Goal: Communication & Community: Share content

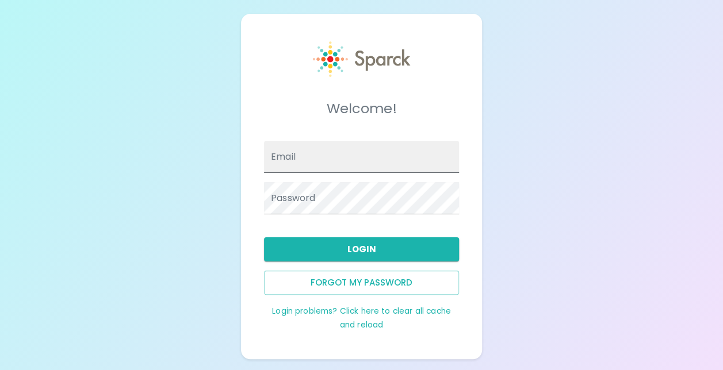
click at [365, 165] on input "Email" at bounding box center [361, 157] width 195 height 32
type input "[EMAIL_ADDRESS][DOMAIN_NAME]"
click at [378, 241] on button "Login" at bounding box center [361, 249] width 195 height 24
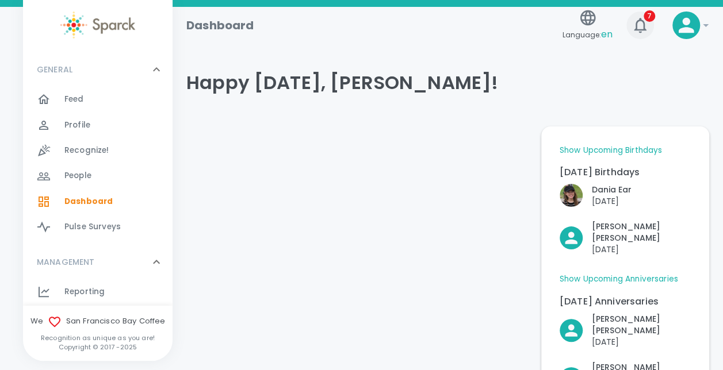
click at [644, 23] on icon "button" at bounding box center [640, 25] width 18 height 18
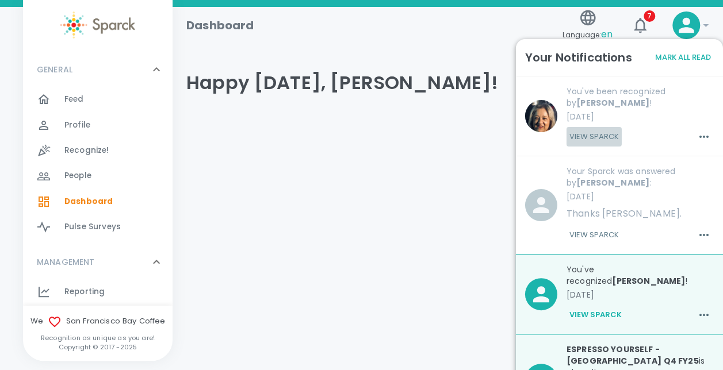
click at [594, 138] on button "View Sparck" at bounding box center [593, 137] width 55 height 20
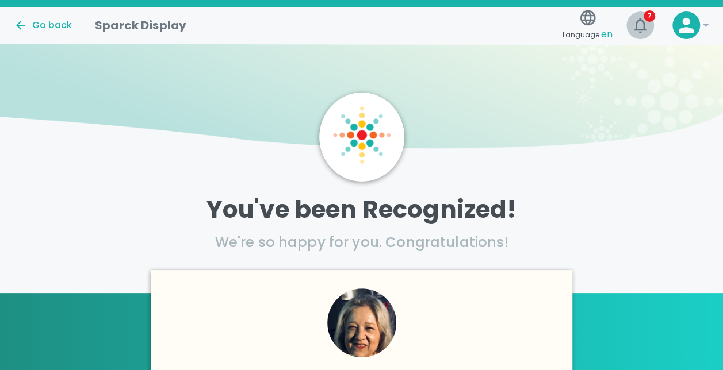
click at [639, 23] on icon "button" at bounding box center [640, 25] width 18 height 18
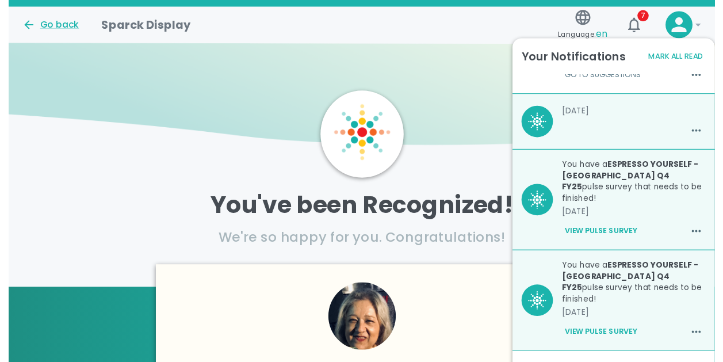
scroll to position [460, 0]
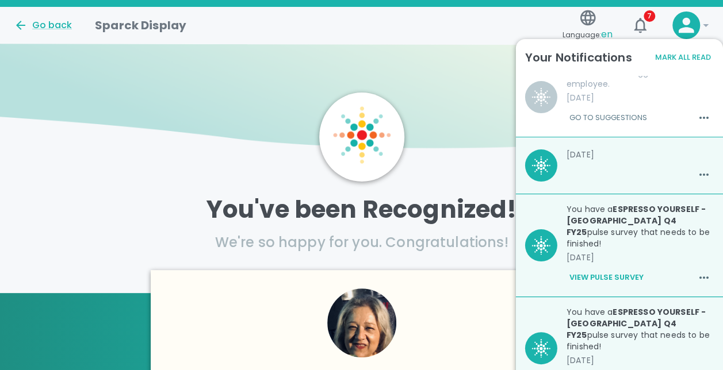
click at [685, 49] on button "Mark All Read" at bounding box center [683, 58] width 62 height 18
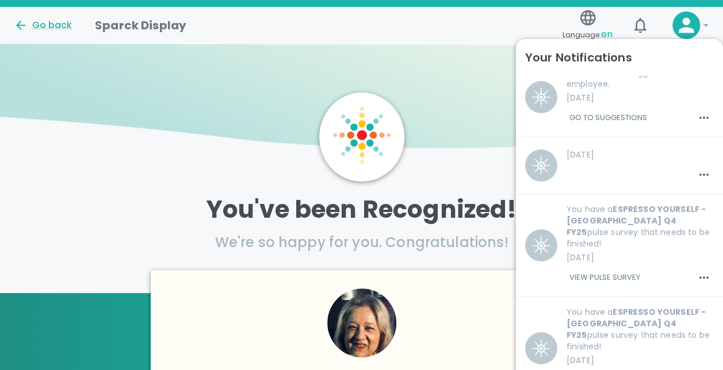
click at [214, 57] on img at bounding box center [361, 101] width 723 height 114
drag, startPoint x: 45, startPoint y: 17, endPoint x: 50, endPoint y: 26, distance: 10.1
click at [45, 18] on div "Go back" at bounding box center [45, 21] width 81 height 24
click at [51, 26] on div "Go back" at bounding box center [43, 25] width 58 height 14
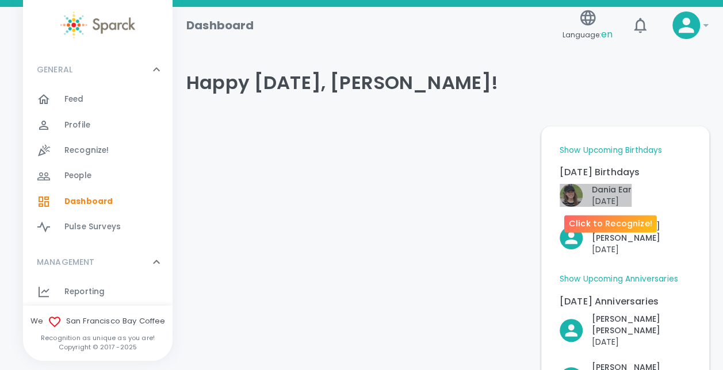
click at [627, 192] on p "[PERSON_NAME]" at bounding box center [611, 189] width 40 height 11
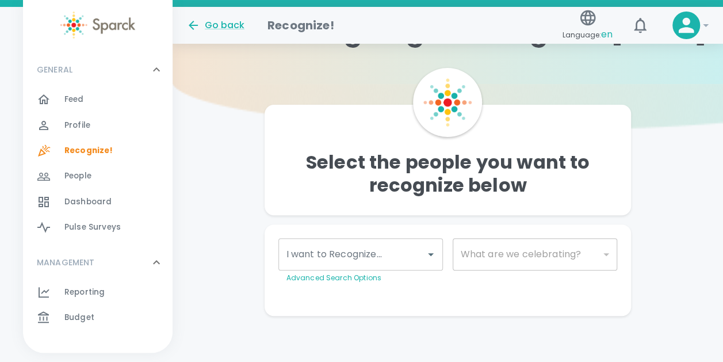
scroll to position [44, 0]
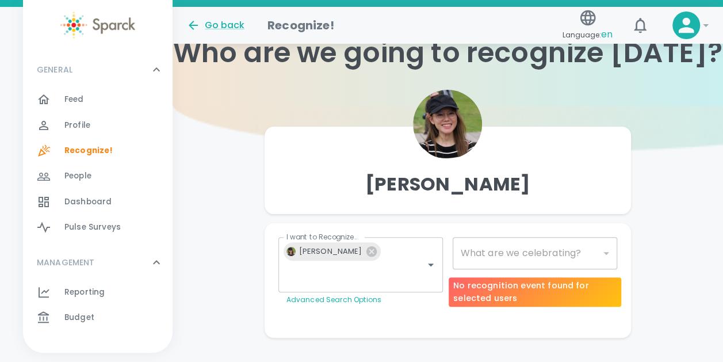
click at [602, 254] on div "​" at bounding box center [534, 253] width 165 height 32
type input "2072"
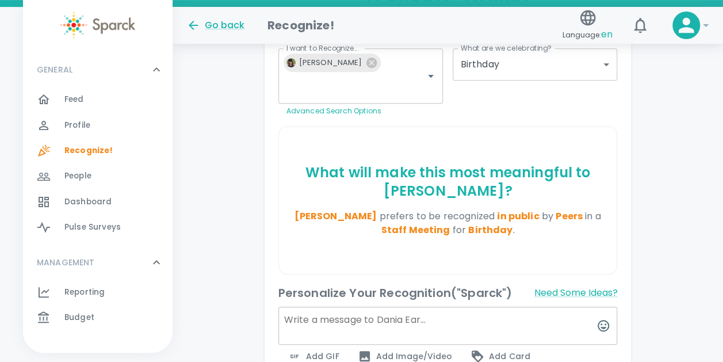
scroll to position [356, 0]
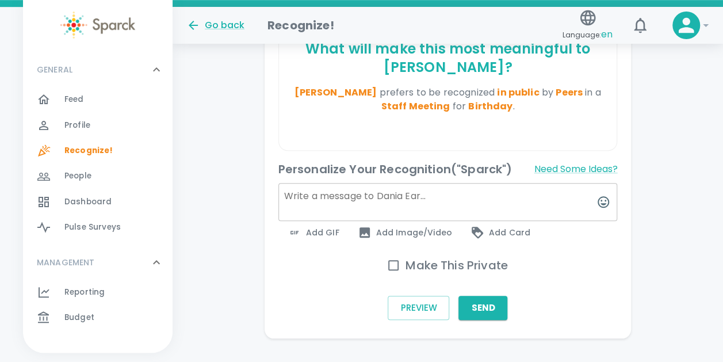
click at [323, 225] on span "Add GIF" at bounding box center [313, 232] width 52 height 14
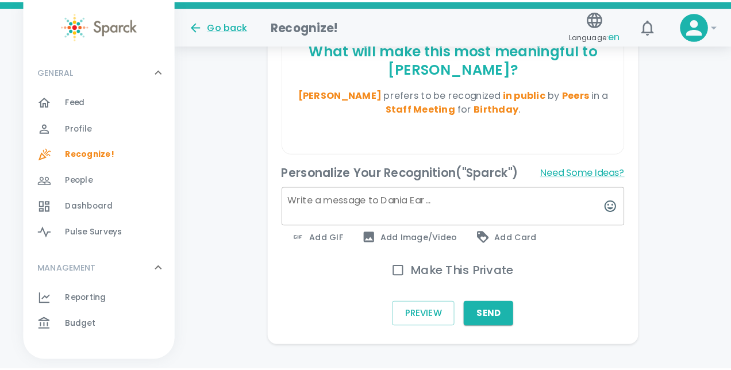
scroll to position [347, 0]
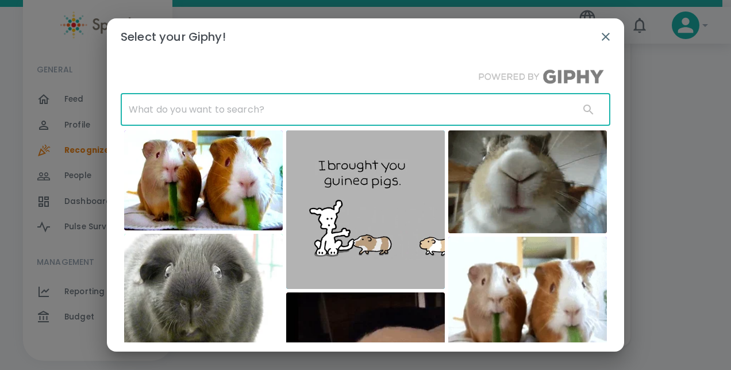
click at [314, 117] on input "text" at bounding box center [346, 110] width 450 height 32
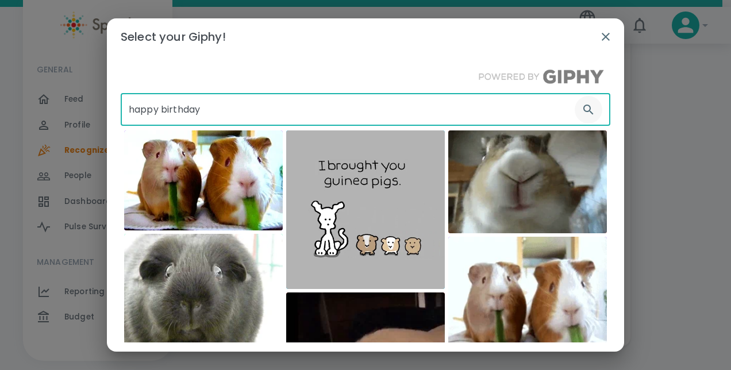
type input "happy birthday"
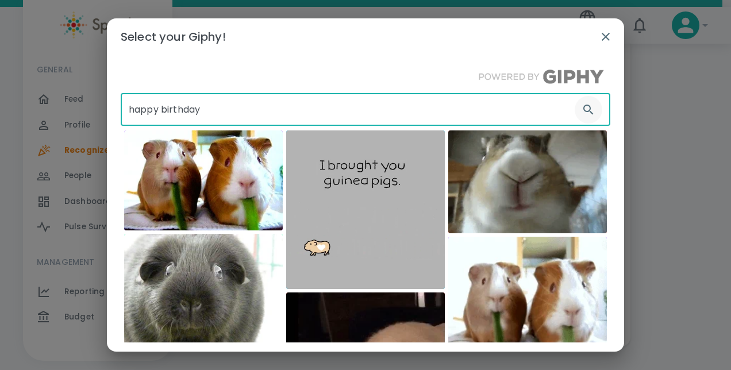
click at [582, 106] on icon "button" at bounding box center [589, 110] width 14 height 14
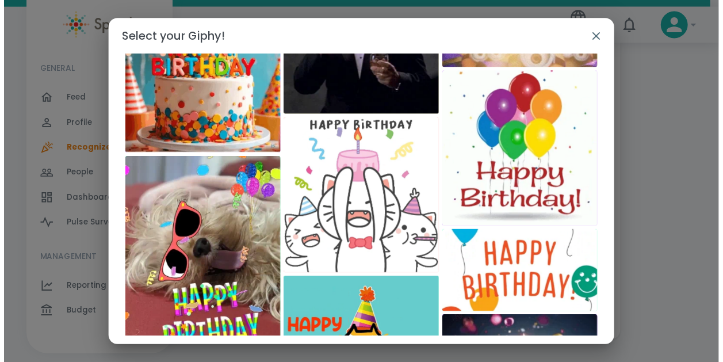
scroll to position [115, 0]
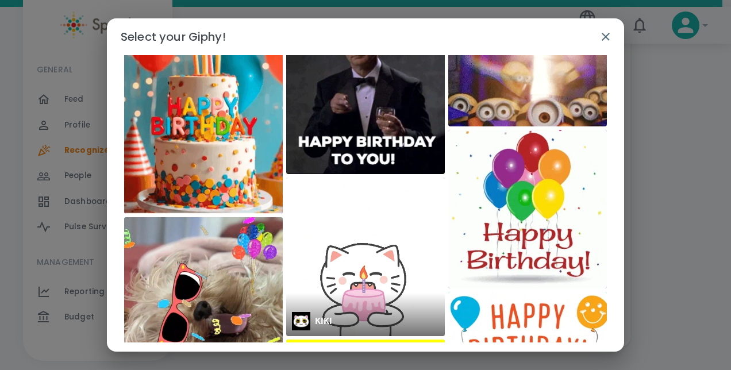
click at [352, 256] on img at bounding box center [365, 257] width 159 height 159
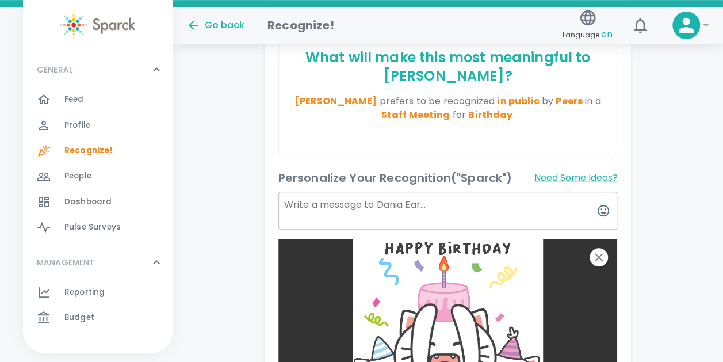
click at [470, 191] on textarea at bounding box center [447, 210] width 339 height 38
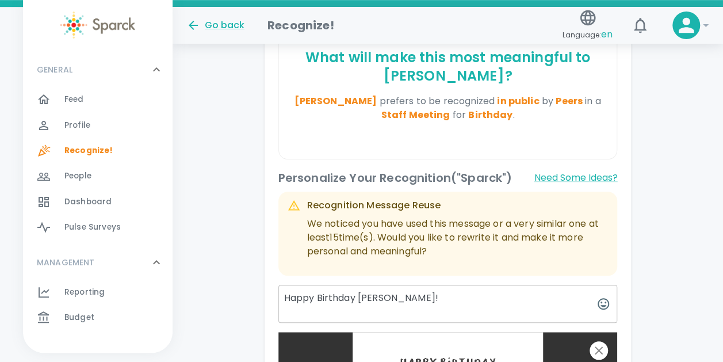
type textarea "Happy Birthday [PERSON_NAME]!"
click at [678, 270] on div "Dania Ear I want to Recognize... [PERSON_NAME] I want to Recognize... Advanced …" at bounding box center [447, 221] width 550 height 838
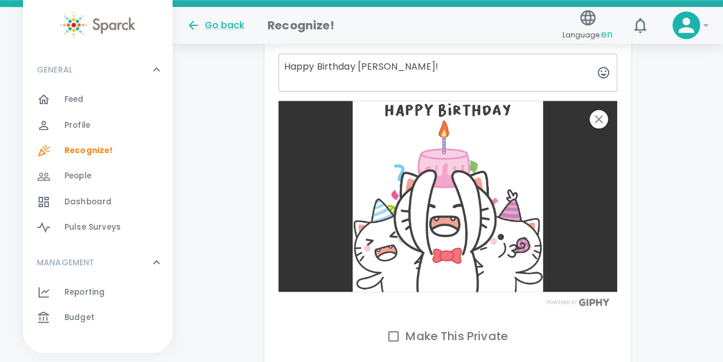
scroll to position [648, 0]
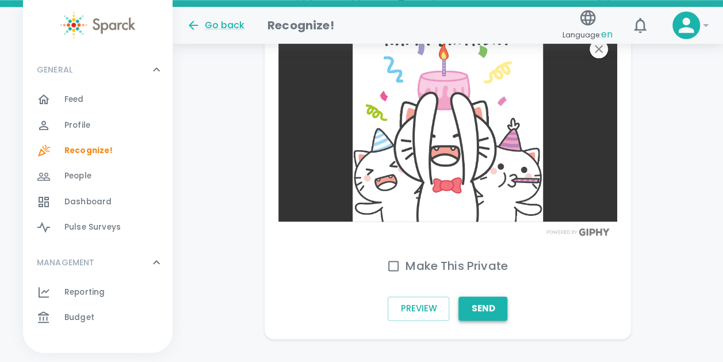
click at [477, 296] on button "Send" at bounding box center [482, 308] width 49 height 24
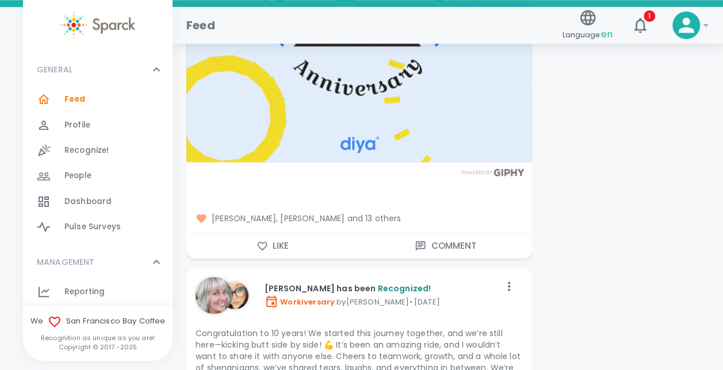
scroll to position [7259, 0]
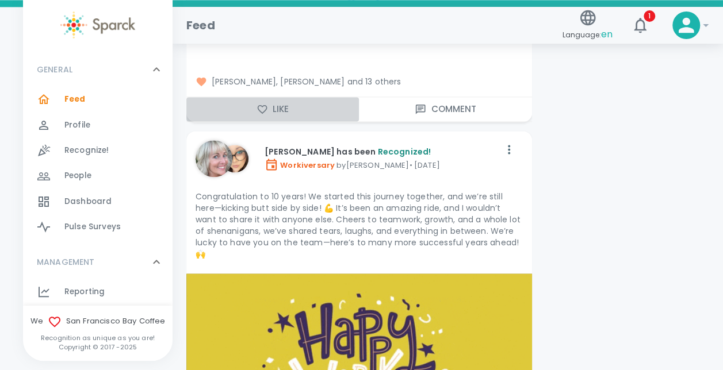
click at [290, 97] on button "Like" at bounding box center [272, 109] width 172 height 24
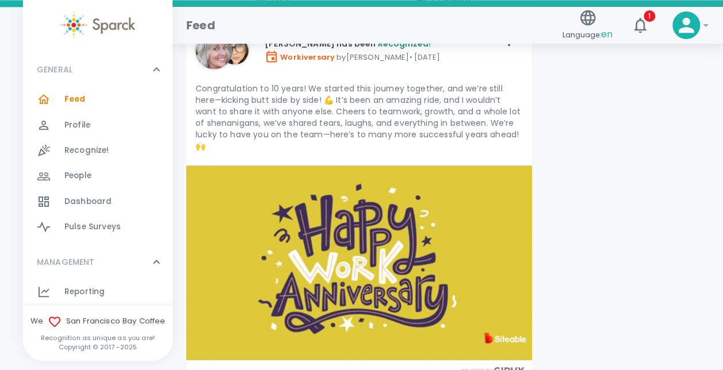
scroll to position [7489, 0]
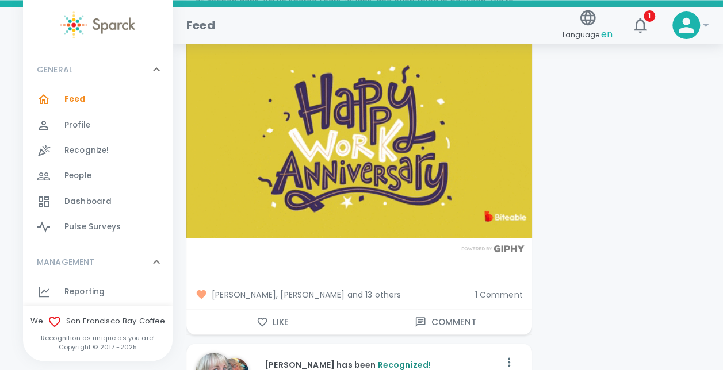
click at [283, 310] on button "Like" at bounding box center [272, 322] width 172 height 24
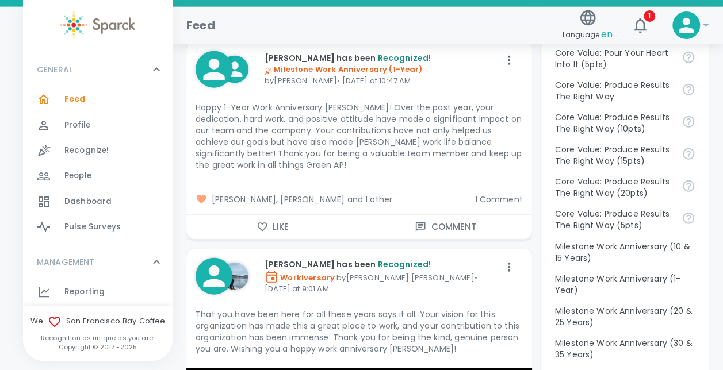
scroll to position [1251, 0]
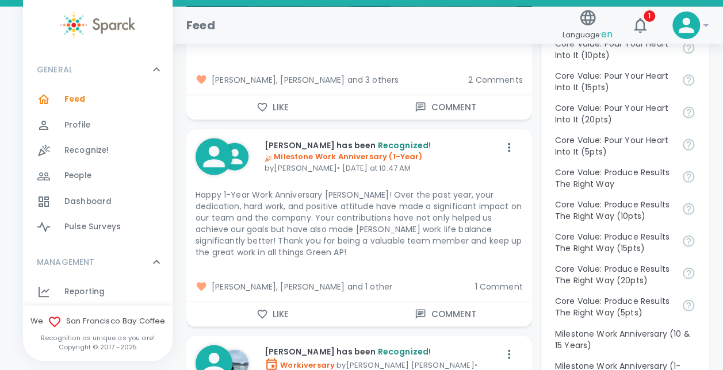
click at [274, 316] on button "Like" at bounding box center [272, 314] width 172 height 24
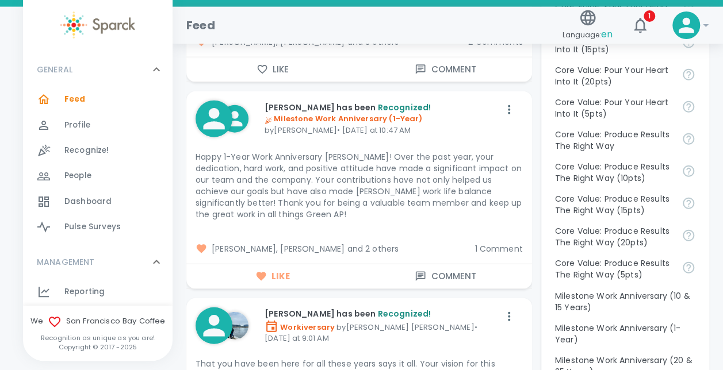
scroll to position [1423, 0]
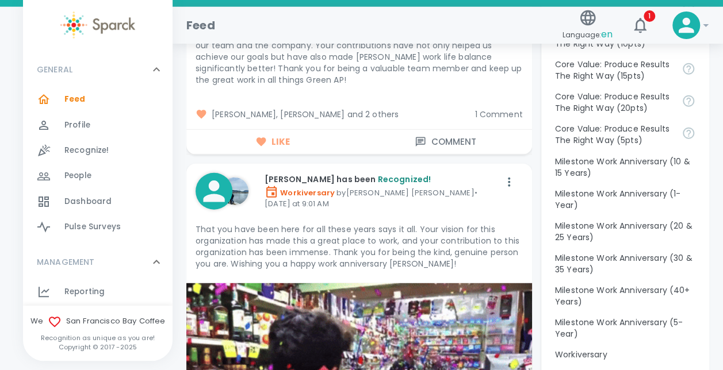
click at [376, 109] on span "[PERSON_NAME], [PERSON_NAME] and 2 others" at bounding box center [330, 114] width 270 height 11
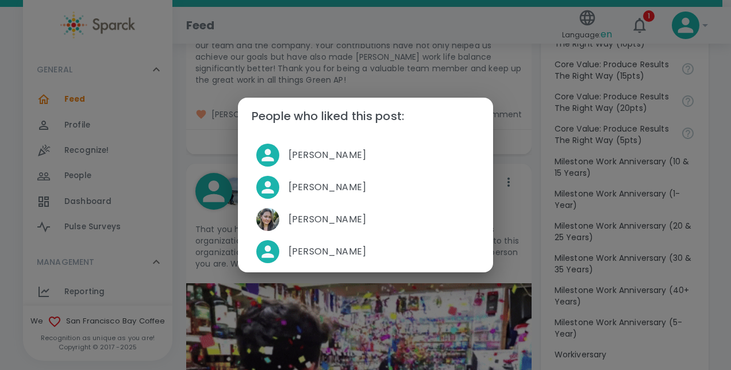
click at [179, 185] on div "People who liked this post: [PERSON_NAME] [PERSON_NAME] [PERSON_NAME] [PERSON_N…" at bounding box center [365, 185] width 731 height 370
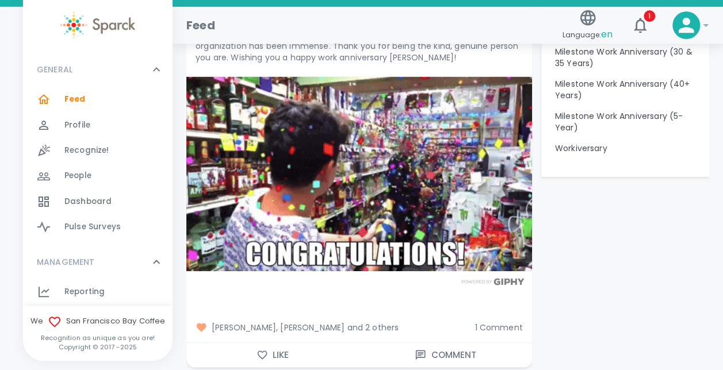
scroll to position [1653, 0]
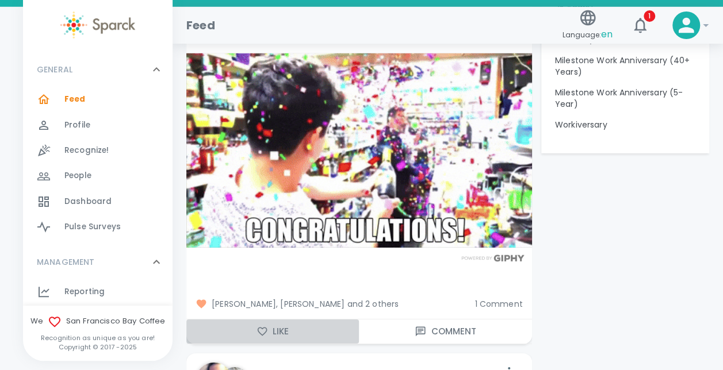
click at [283, 325] on button "Like" at bounding box center [272, 332] width 172 height 24
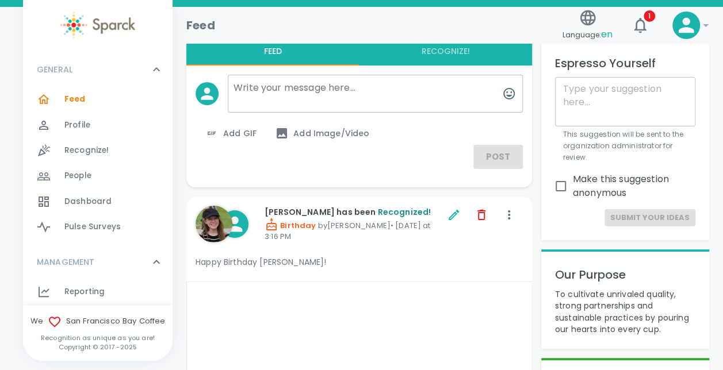
scroll to position [0, 0]
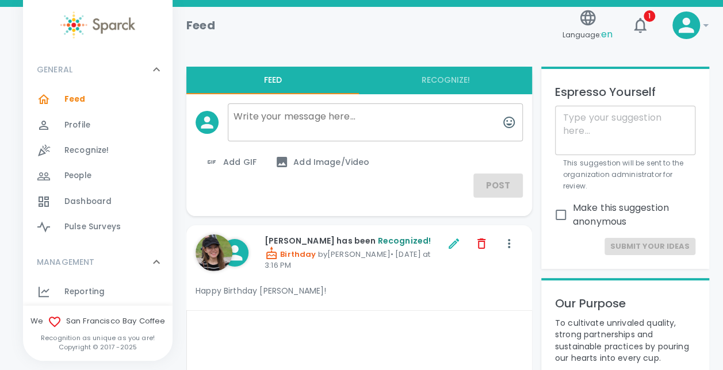
click at [91, 198] on span "Dashboard" at bounding box center [87, 201] width 47 height 11
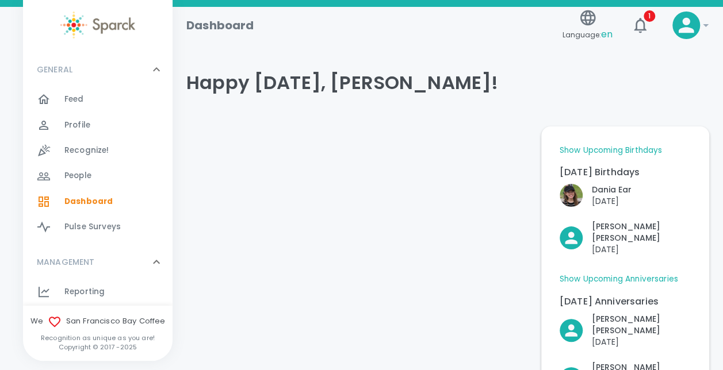
click at [632, 147] on link "Show Upcoming Birthdays" at bounding box center [610, 150] width 102 height 11
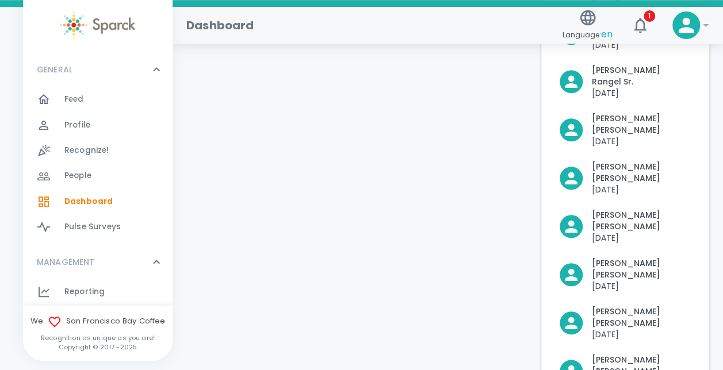
scroll to position [517, 0]
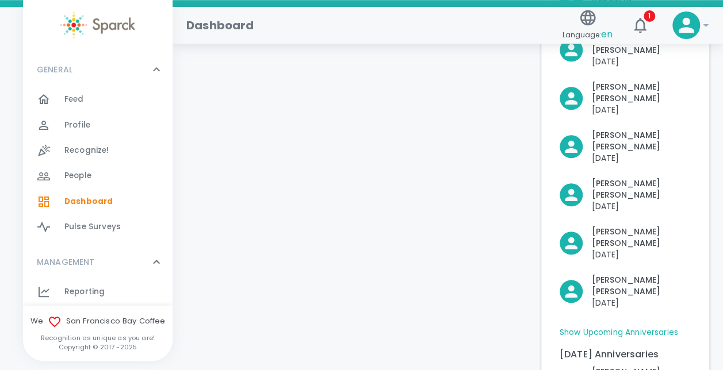
click at [613, 327] on link "Show Upcoming Anniversaries" at bounding box center [618, 332] width 118 height 11
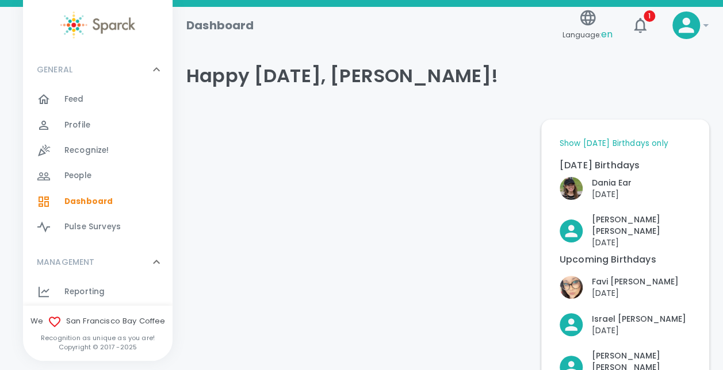
scroll to position [0, 0]
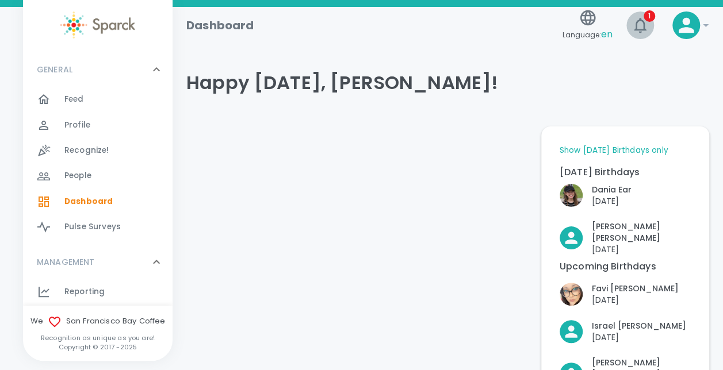
click at [638, 23] on icon "button" at bounding box center [640, 25] width 18 height 18
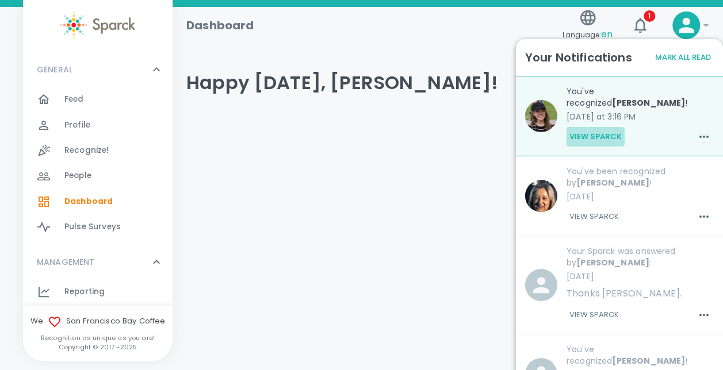
click at [601, 127] on button "View Sparck" at bounding box center [595, 137] width 58 height 20
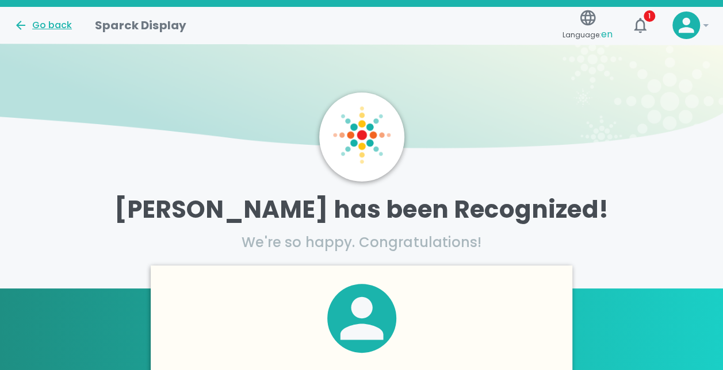
click at [47, 26] on div "Go back" at bounding box center [43, 25] width 58 height 14
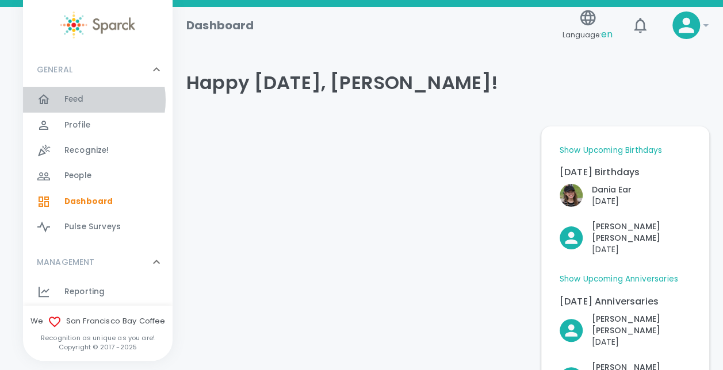
click at [84, 100] on div "Feed 0" at bounding box center [118, 99] width 108 height 16
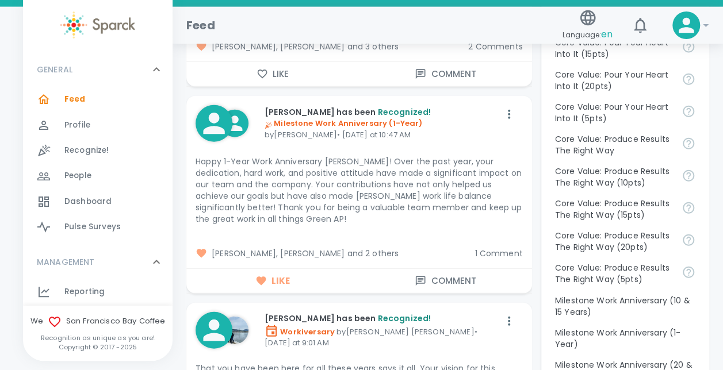
scroll to position [1322, 0]
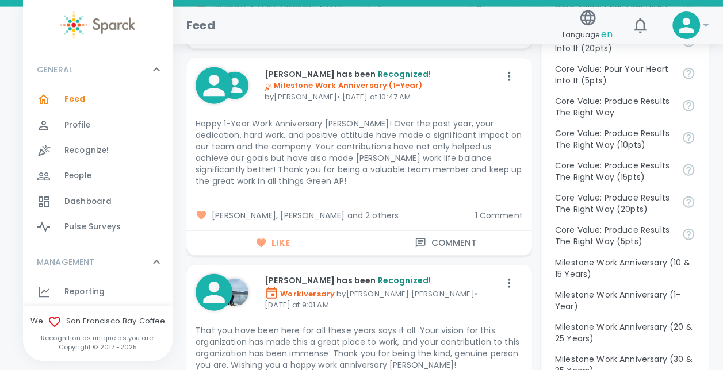
click at [494, 210] on span "1 Comment" at bounding box center [498, 215] width 48 height 11
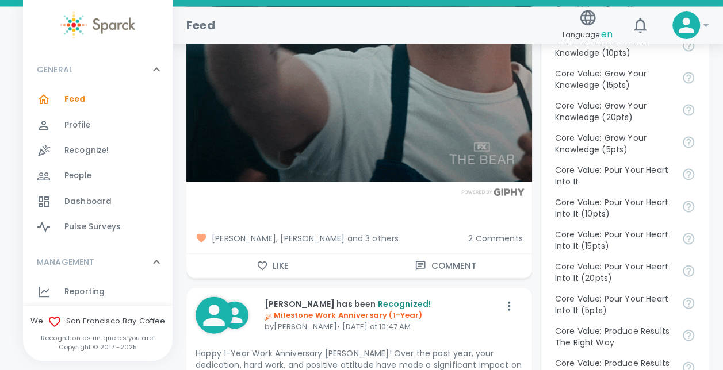
scroll to position [862, 0]
